Goal: Task Accomplishment & Management: Use online tool/utility

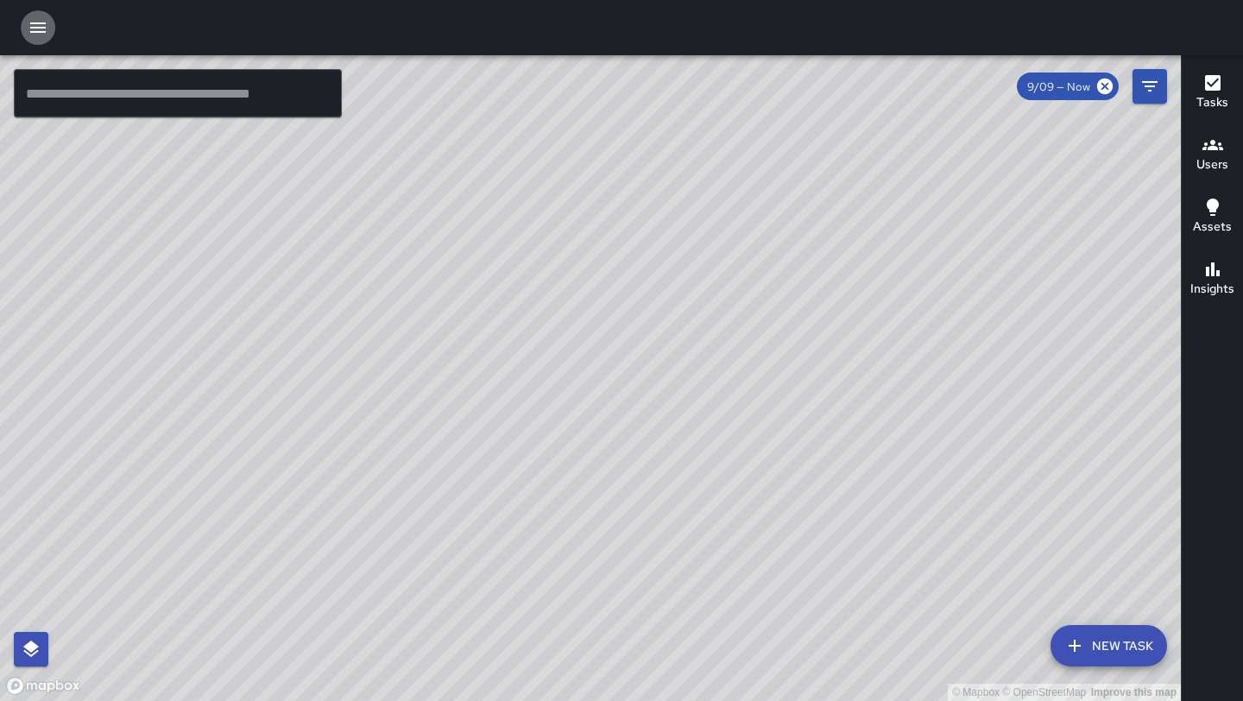
click at [40, 35] on icon "button" at bounding box center [38, 27] width 21 height 21
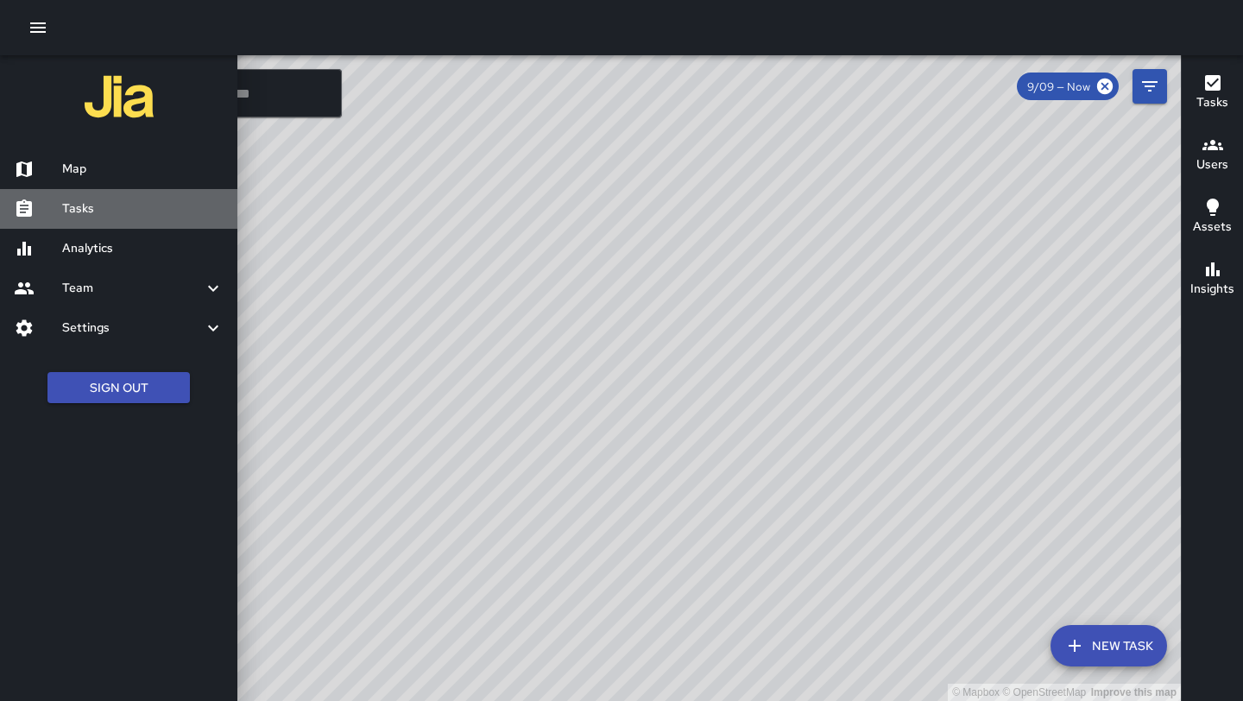
click at [92, 206] on h6 "Tasks" at bounding box center [142, 208] width 161 height 19
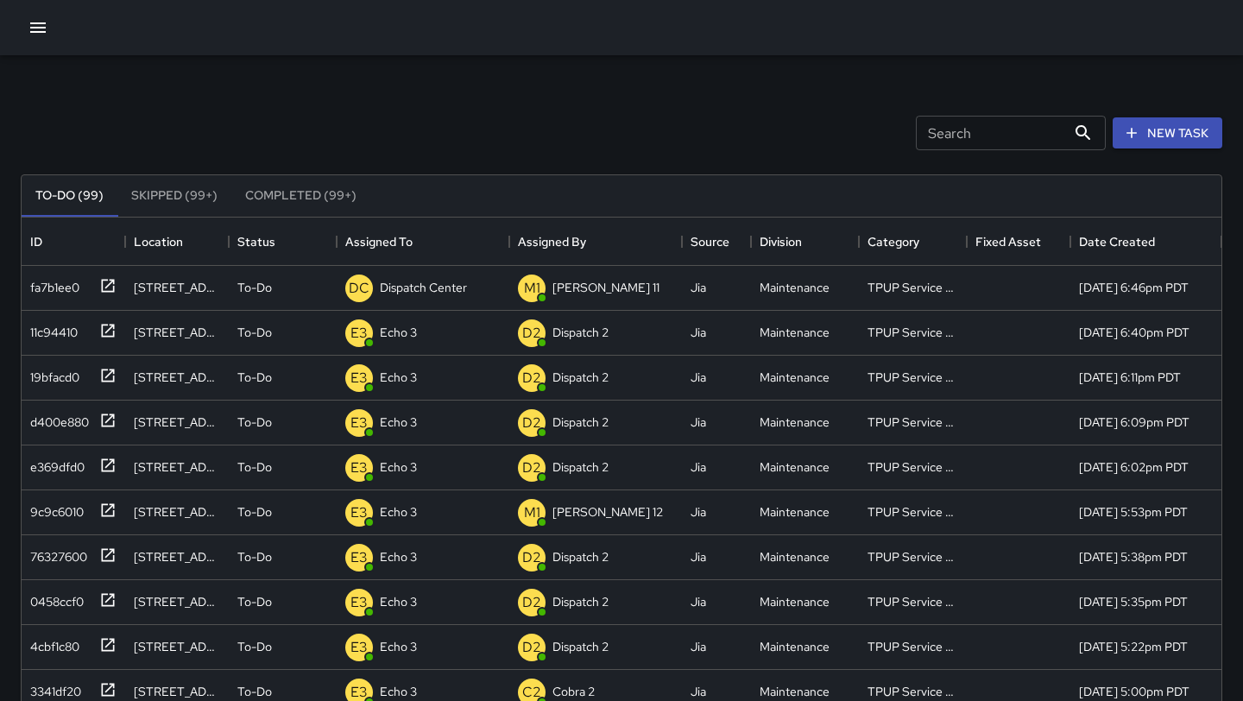
scroll to position [731, 1200]
click at [458, 289] on p "Dispatch Center" at bounding box center [423, 287] width 87 height 17
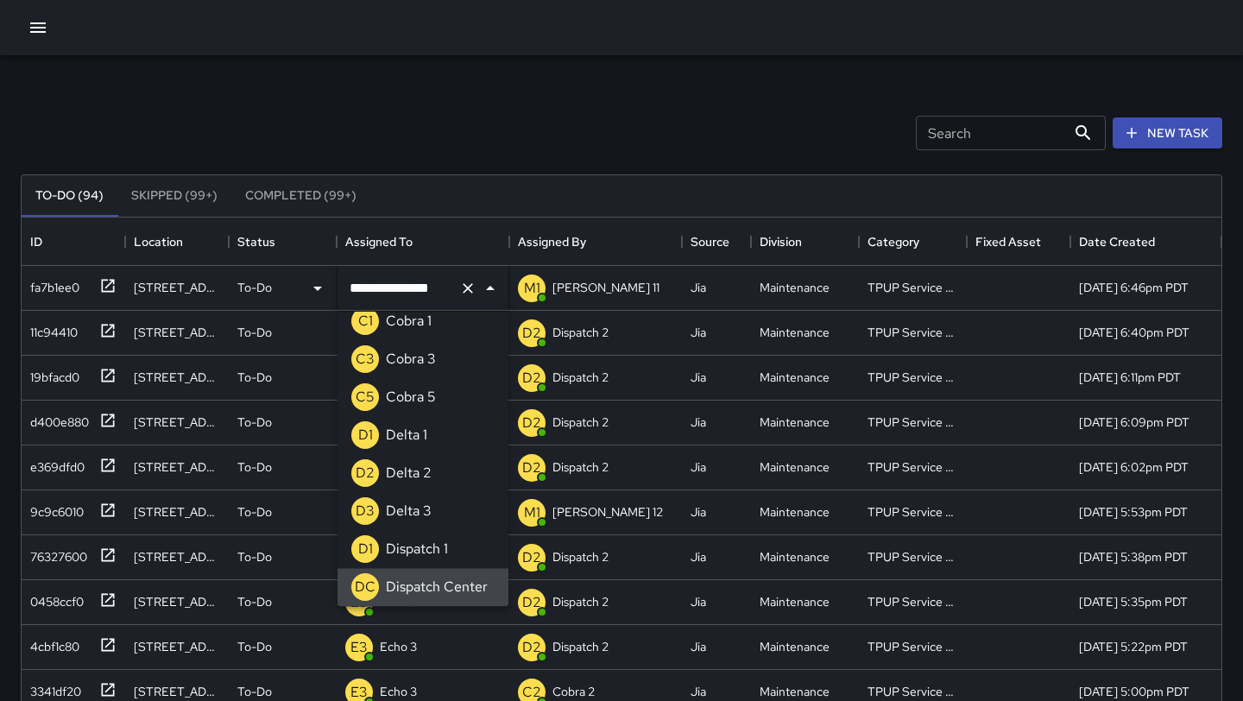
click at [465, 291] on icon "Clear" at bounding box center [467, 288] width 17 height 17
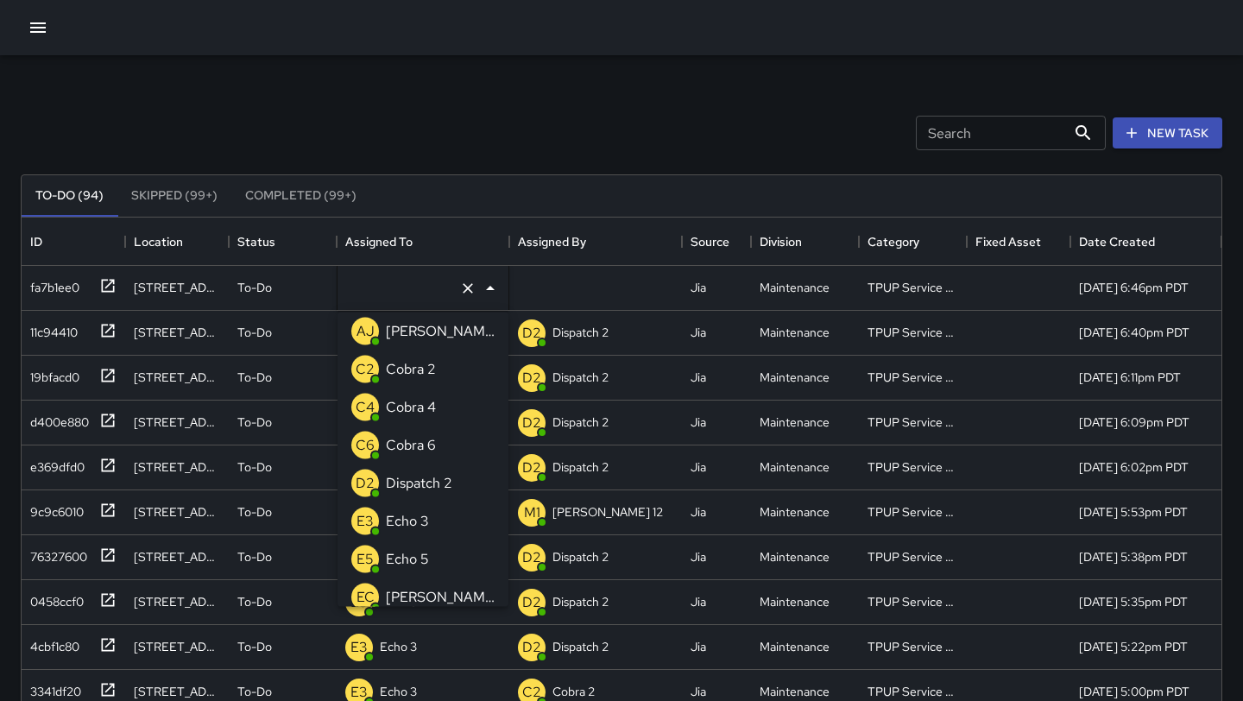
click at [428, 523] on div "Echo 3" at bounding box center [407, 522] width 50 height 28
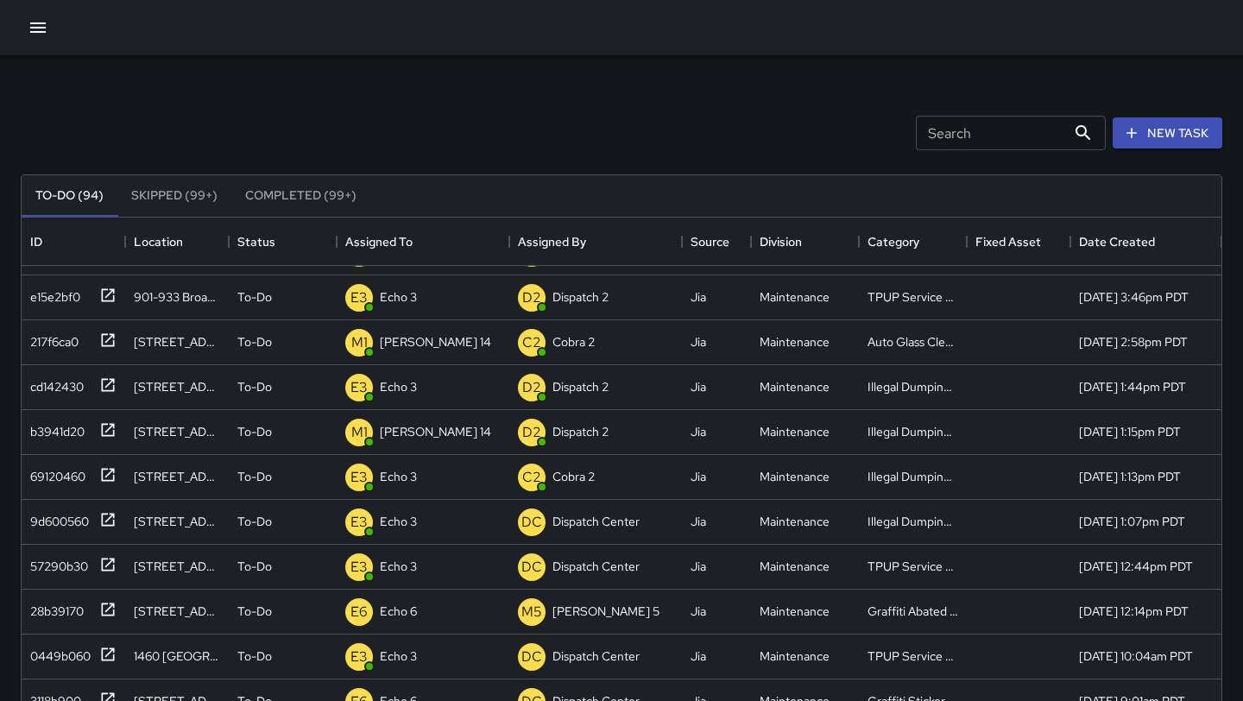
scroll to position [489, 0]
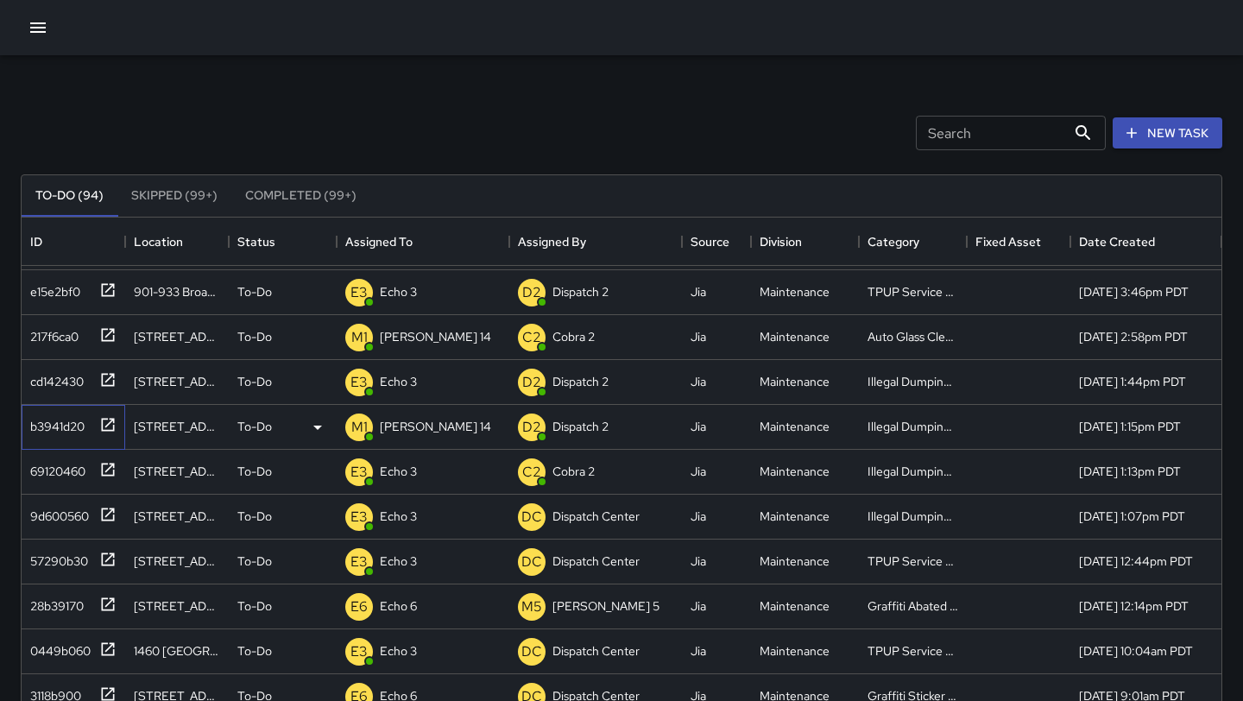
click at [102, 418] on icon at bounding box center [107, 424] width 17 height 17
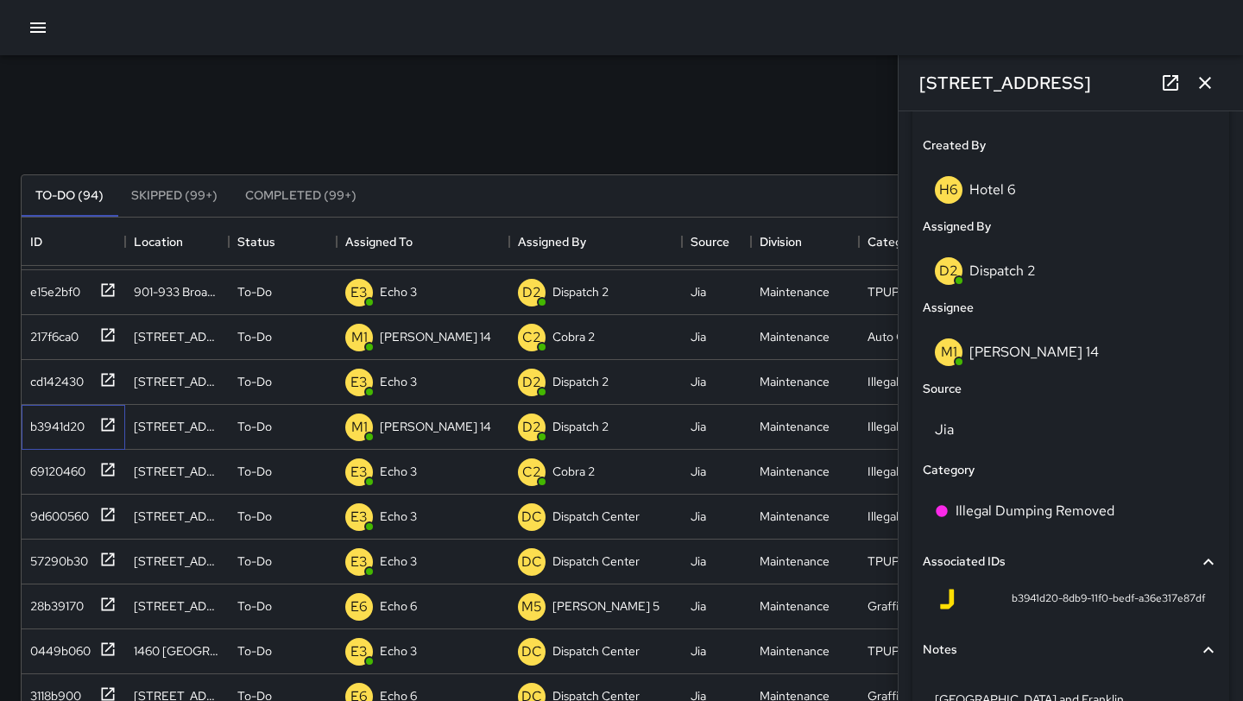
scroll to position [860, 0]
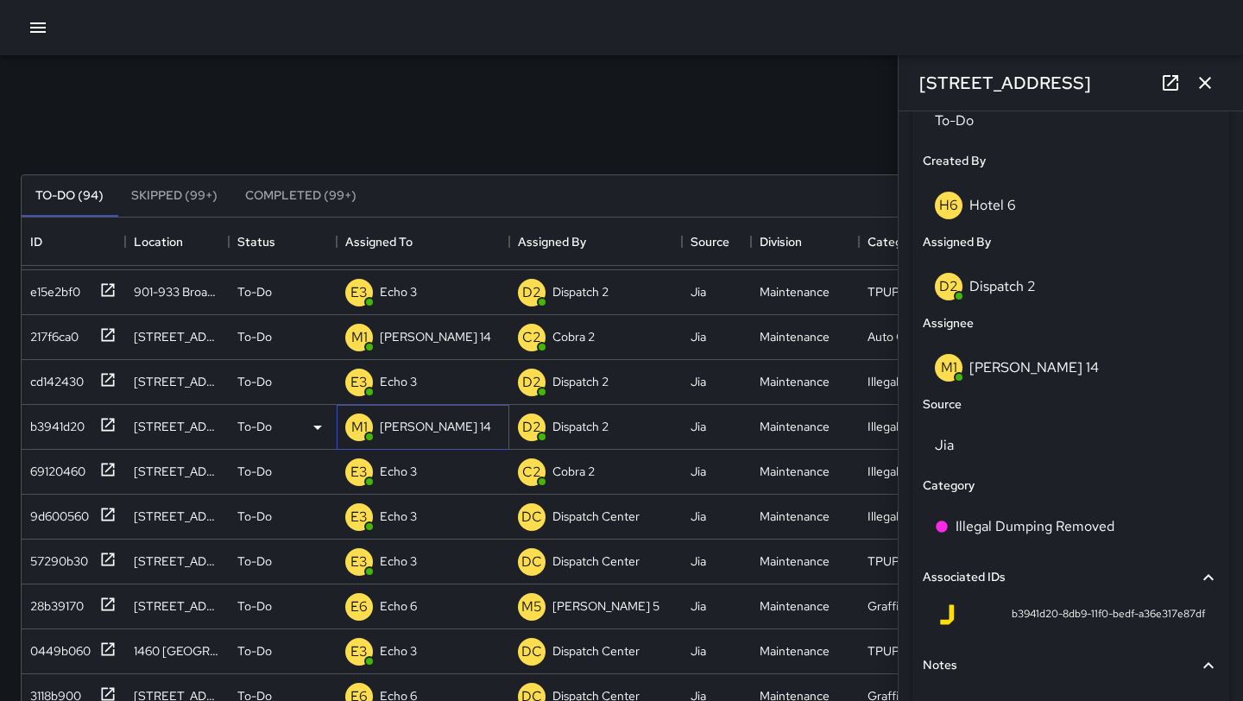
click at [441, 423] on div "M1 [PERSON_NAME] 14" at bounding box center [423, 427] width 173 height 45
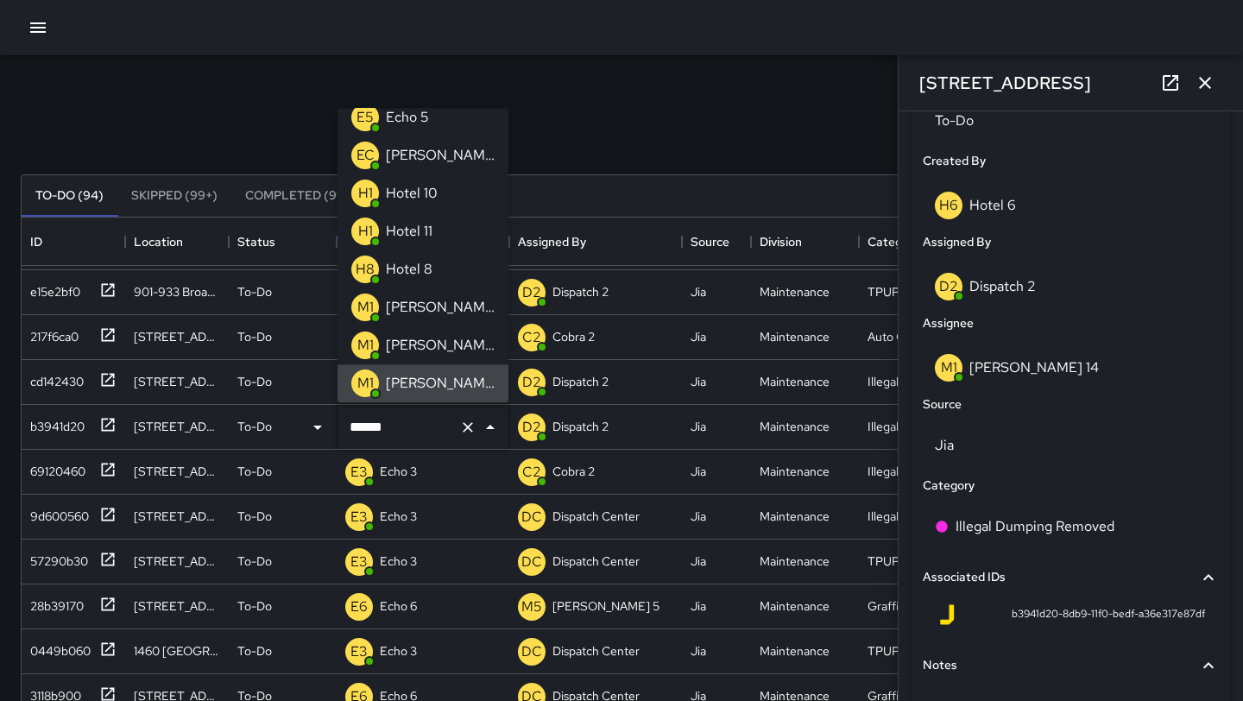
scroll to position [0, 0]
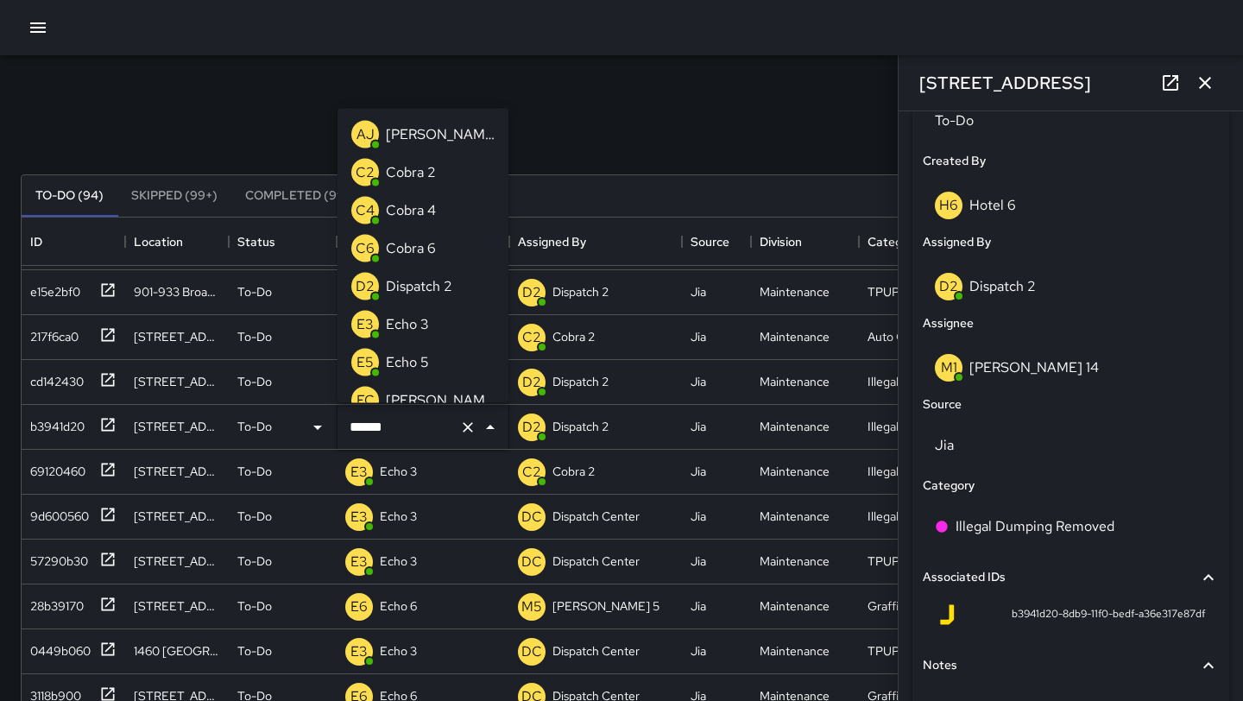
type input "*******"
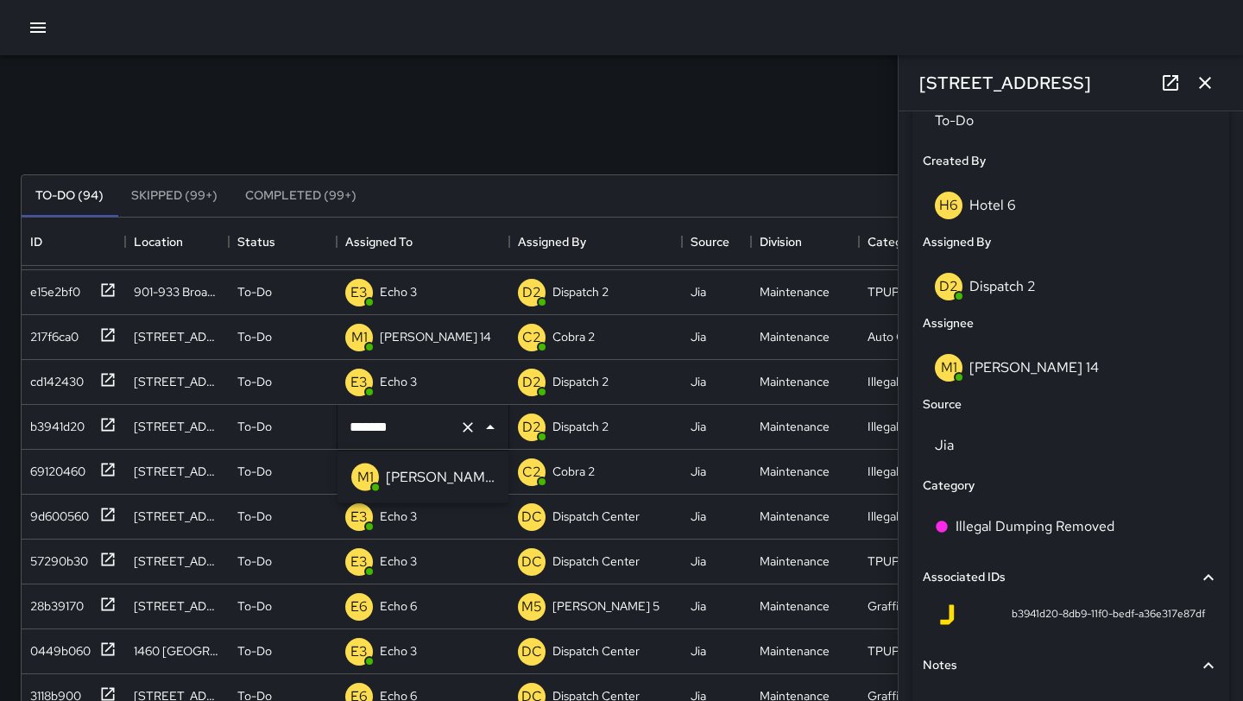
click at [421, 471] on p "[PERSON_NAME] 16" at bounding box center [440, 477] width 109 height 21
click at [111, 331] on icon at bounding box center [108, 334] width 13 height 13
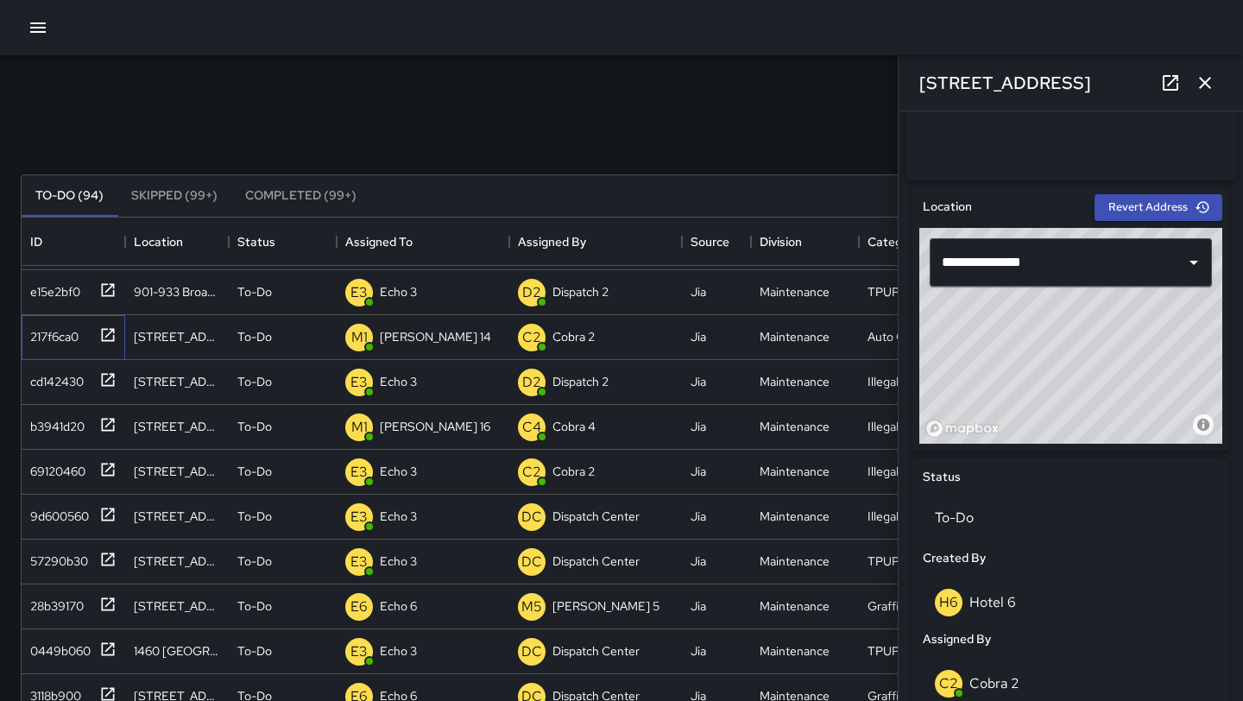
scroll to position [475, 0]
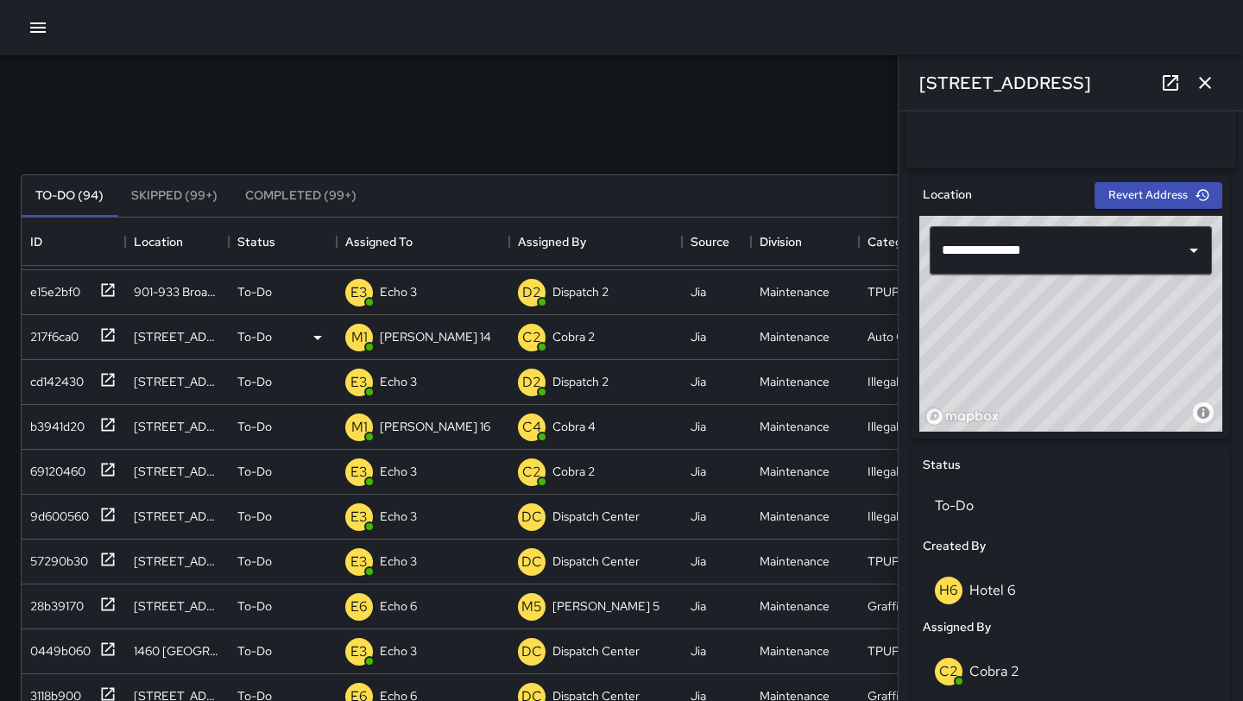
drag, startPoint x: 1114, startPoint y: 334, endPoint x: 871, endPoint y: 336, distance: 243.4
click at [871, 336] on div "Search Search New Task To-Do (94) Skipped (99+) Completed (99+) ID Location Sta…" at bounding box center [621, 537] width 1243 height 964
type input "**********"
drag, startPoint x: 1061, startPoint y: 357, endPoint x: 1051, endPoint y: 354, distance: 10.7
click at [1051, 354] on div "© Mapbox © OpenStreetMap Improve this map" at bounding box center [1070, 324] width 303 height 216
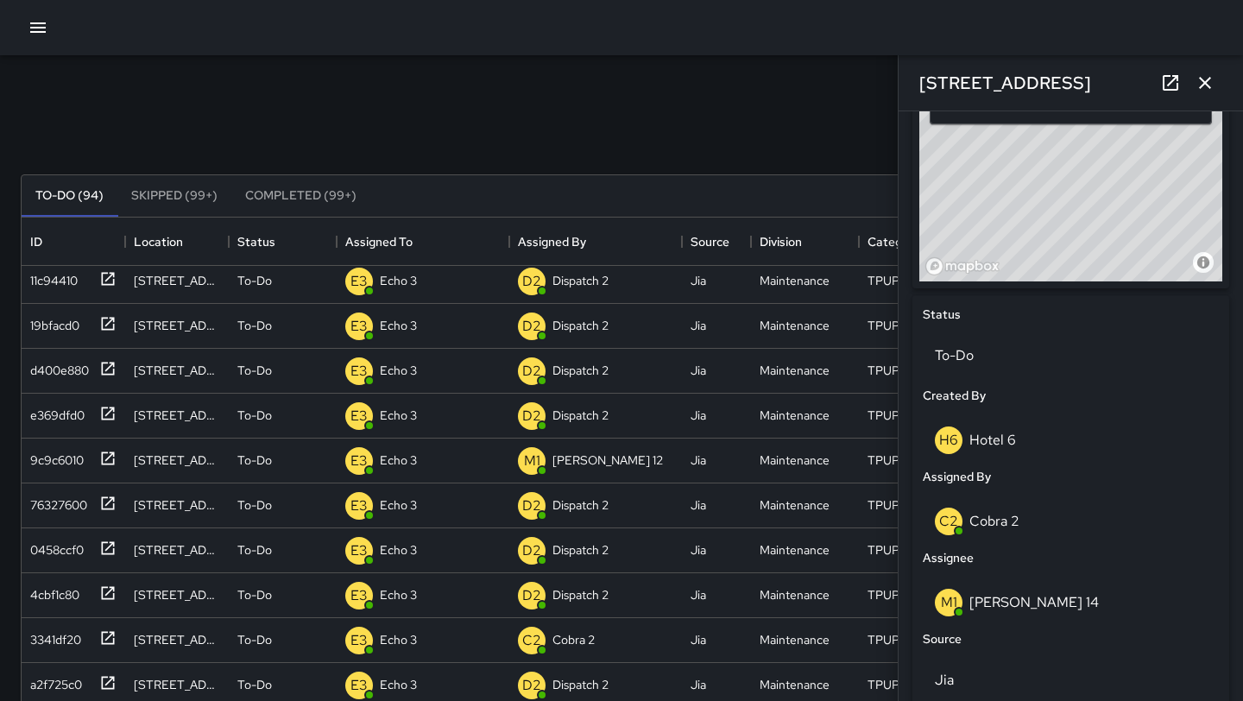
scroll to position [0, 0]
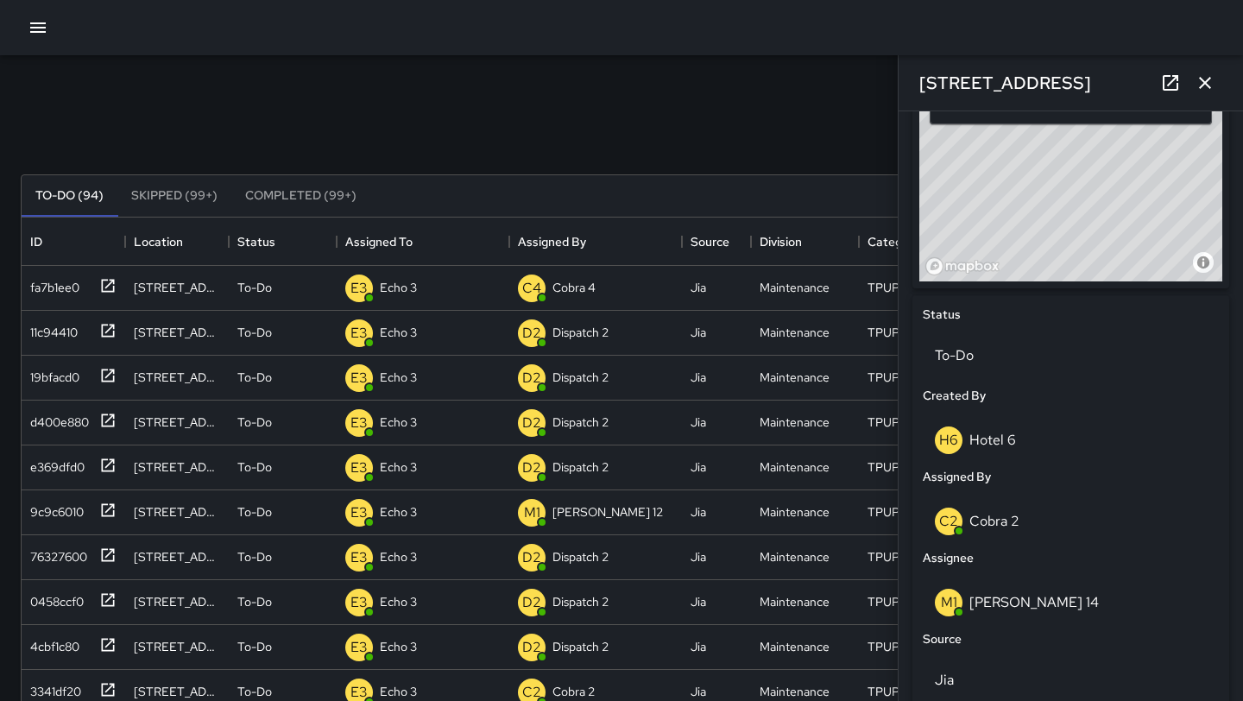
click at [1195, 87] on icon "button" at bounding box center [1205, 83] width 21 height 21
